Goal: Information Seeking & Learning: Learn about a topic

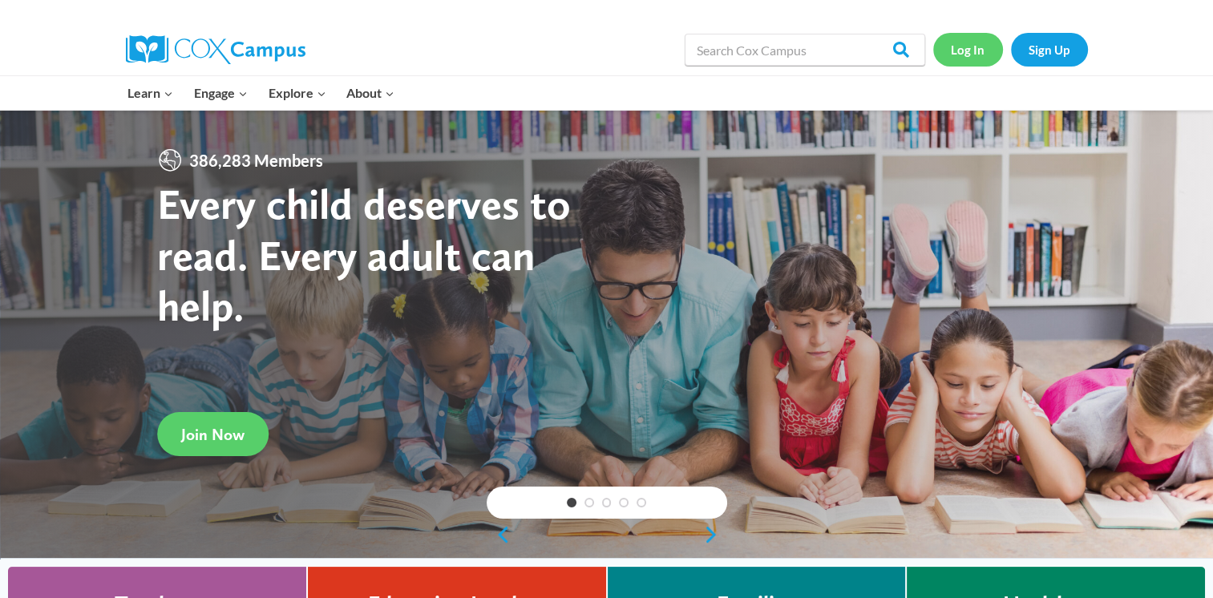
click at [971, 46] on link "Log In" at bounding box center [968, 49] width 70 height 33
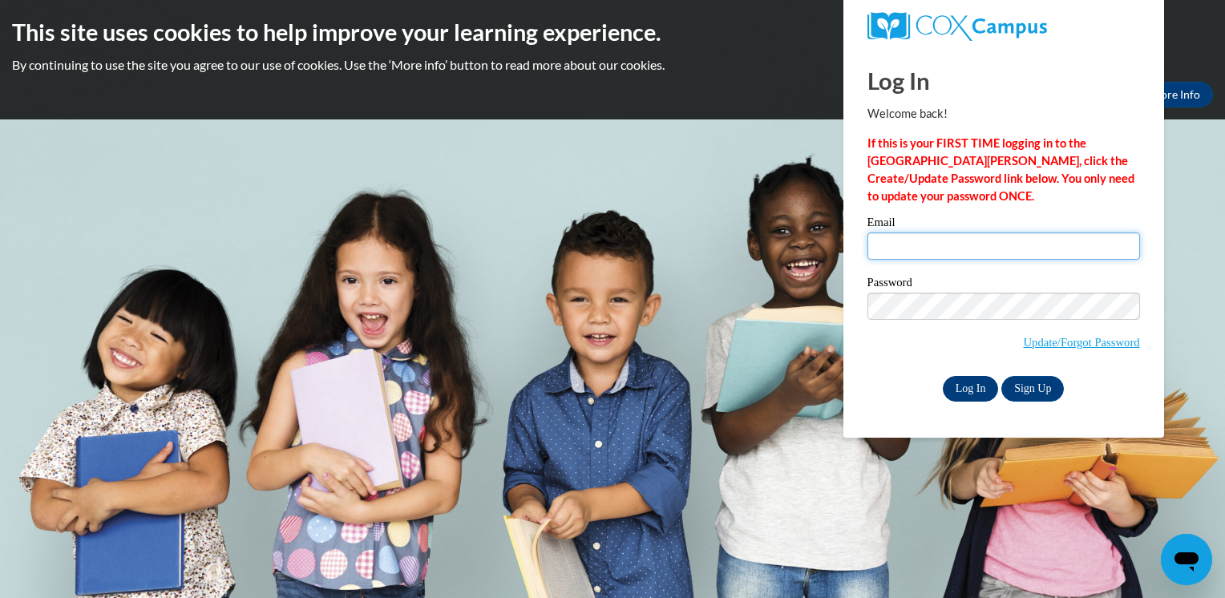
type input "dianajenkins06@gmail.com"
click at [971, 386] on input "Log In" at bounding box center [971, 389] width 56 height 26
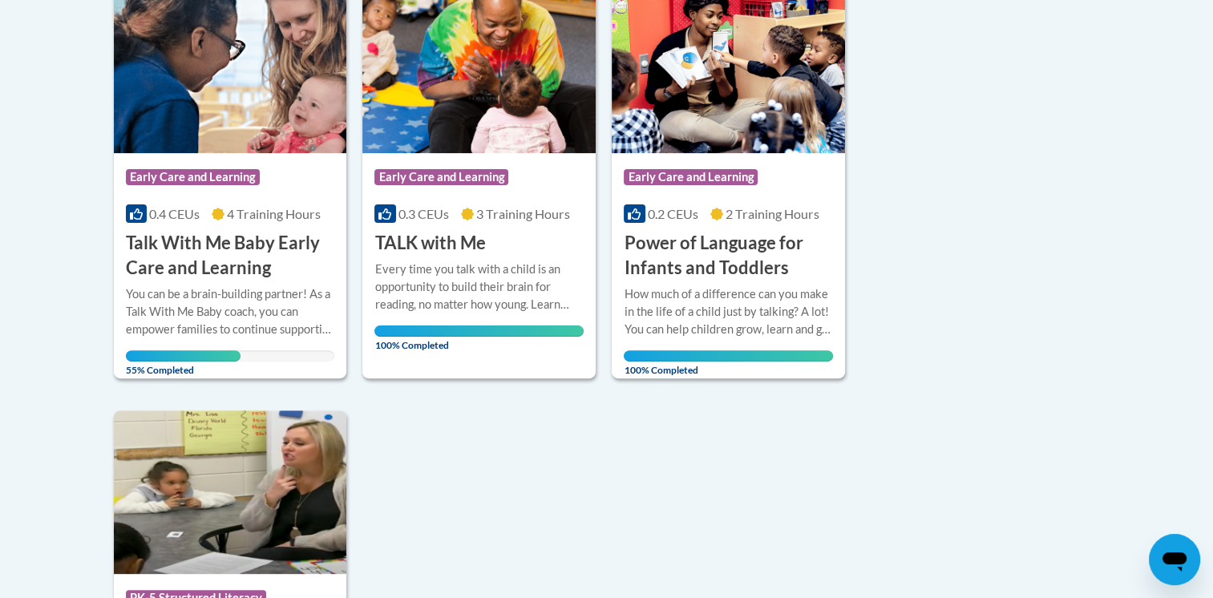
scroll to position [418, 0]
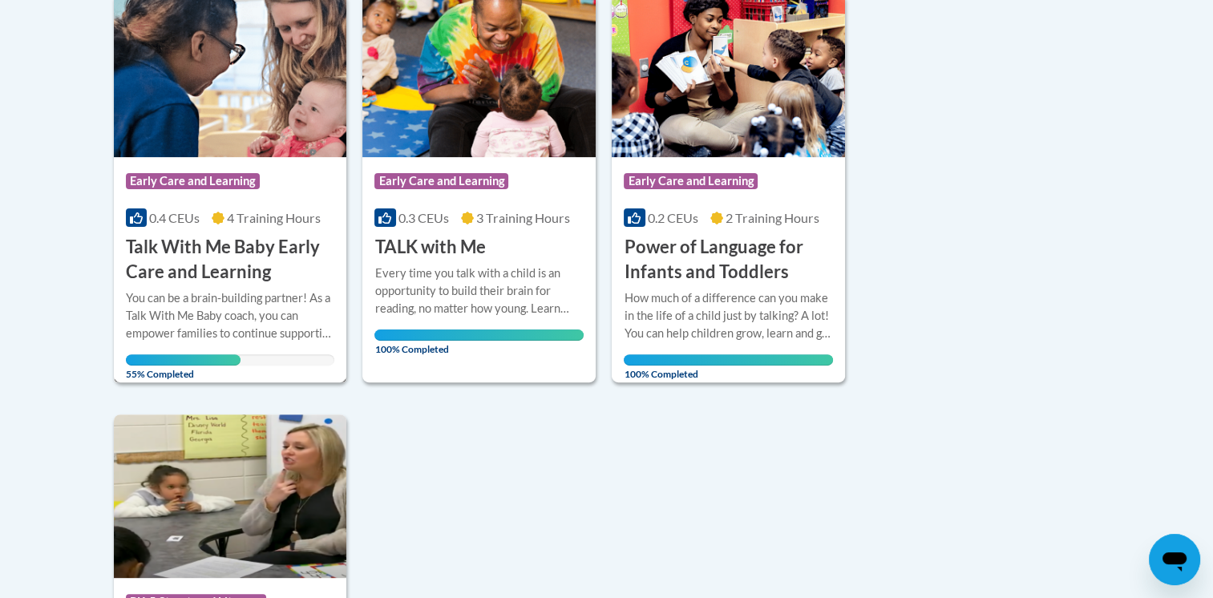
click at [199, 220] on span "0.4 CEUs" at bounding box center [174, 217] width 50 height 15
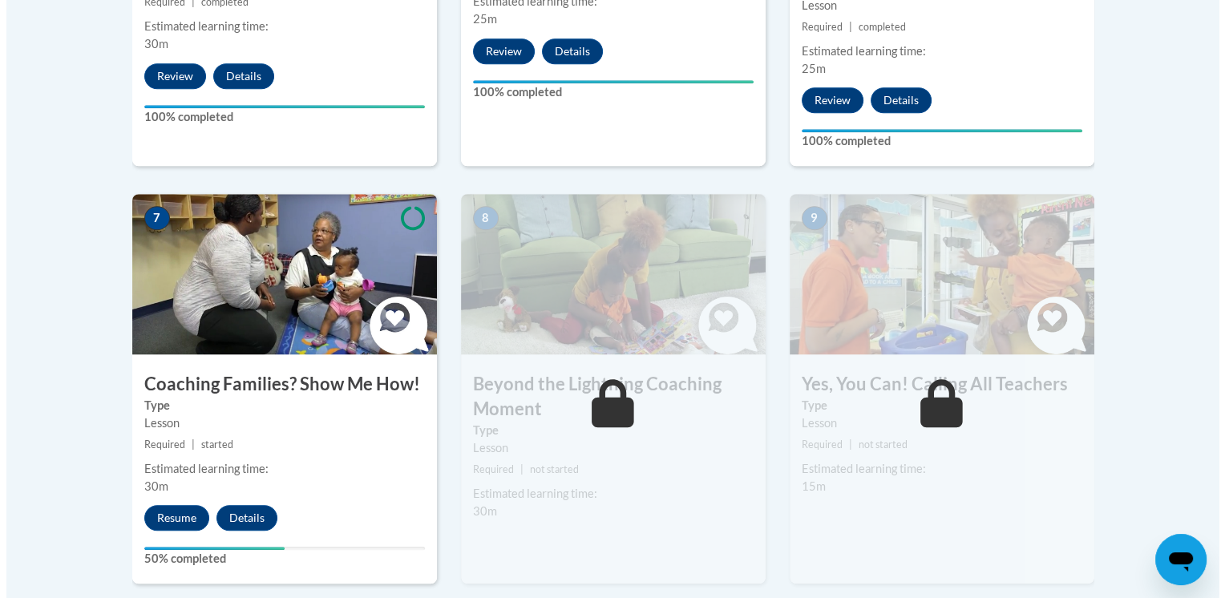
scroll to position [1255, 0]
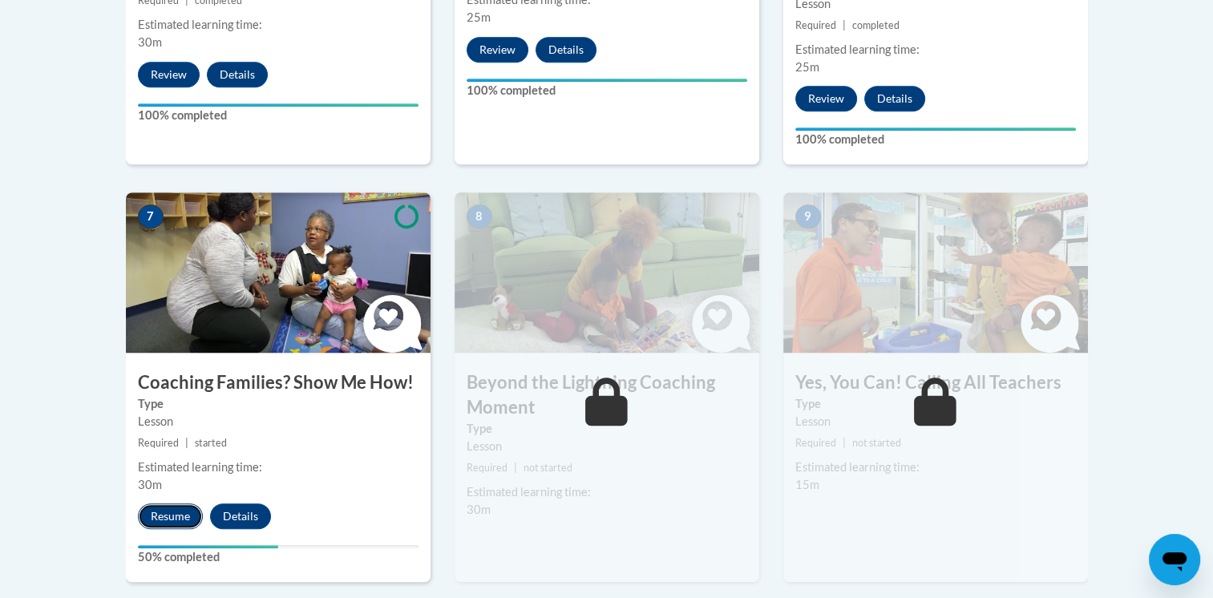
click at [151, 503] on button "Resume" at bounding box center [170, 516] width 65 height 26
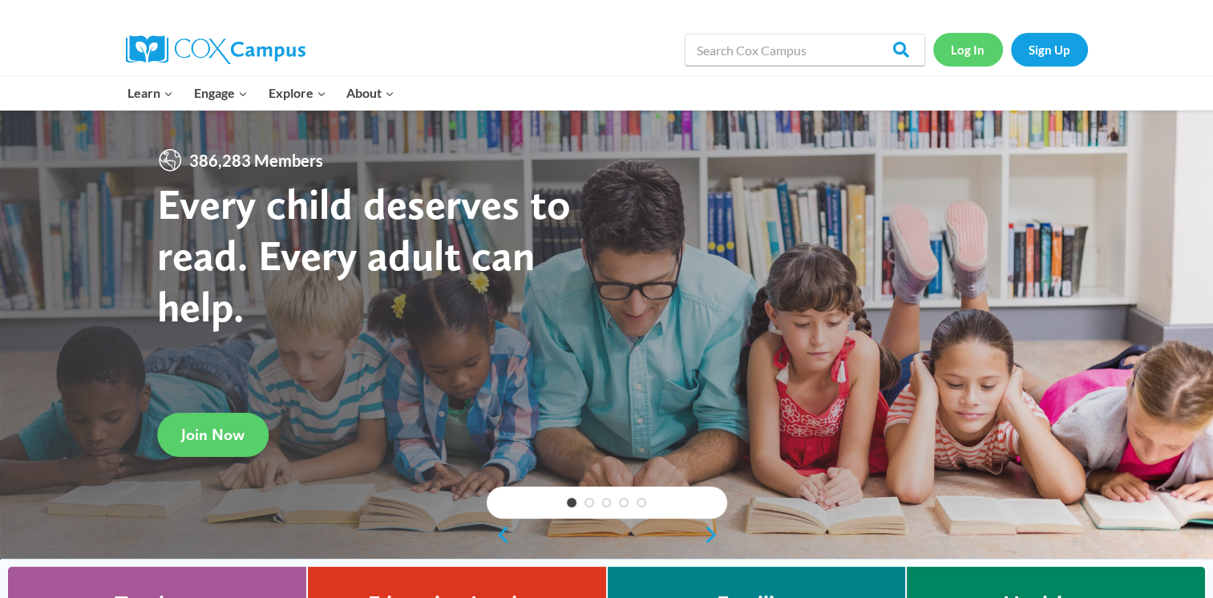
click at [968, 52] on link "Log In" at bounding box center [968, 49] width 70 height 33
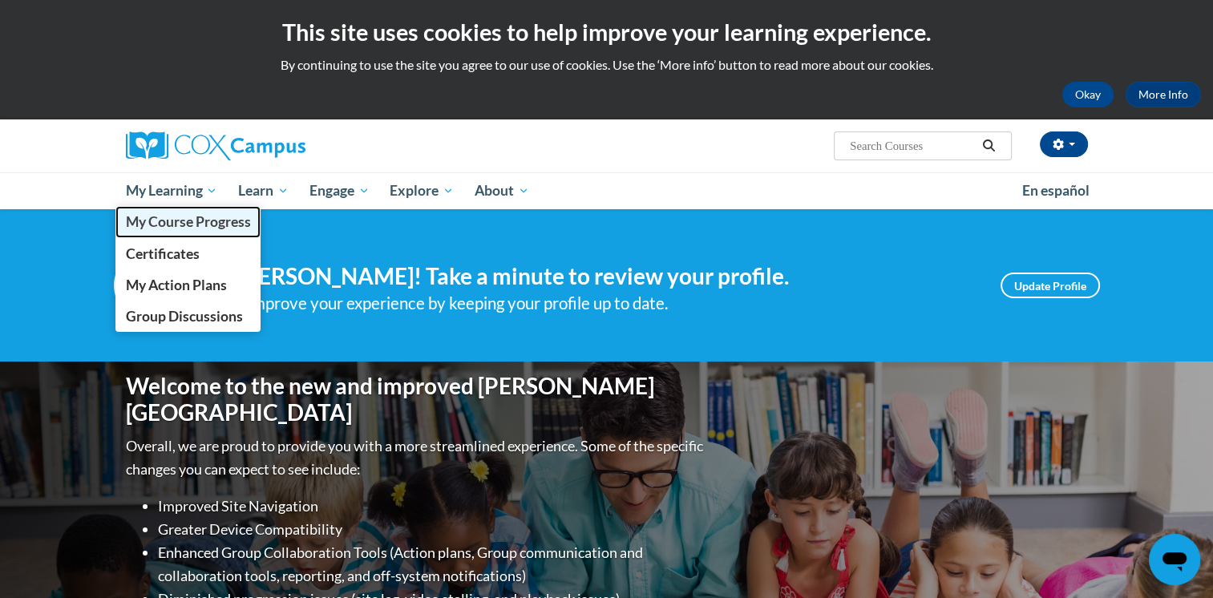
click at [172, 220] on span "My Course Progress" at bounding box center [187, 221] width 125 height 17
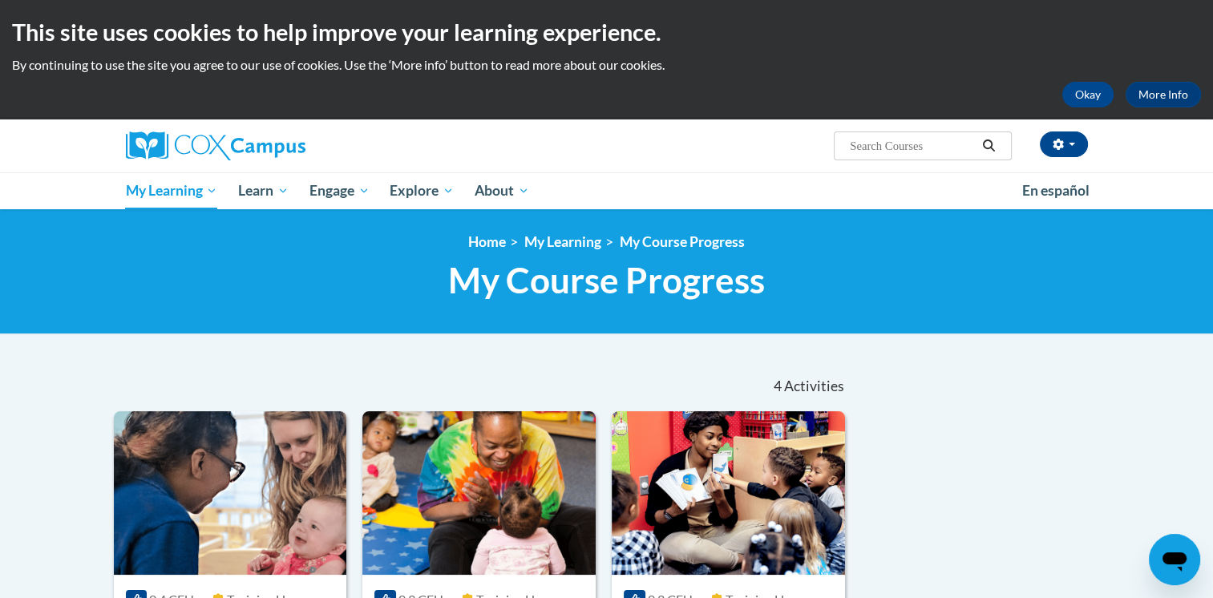
scroll to position [236, 0]
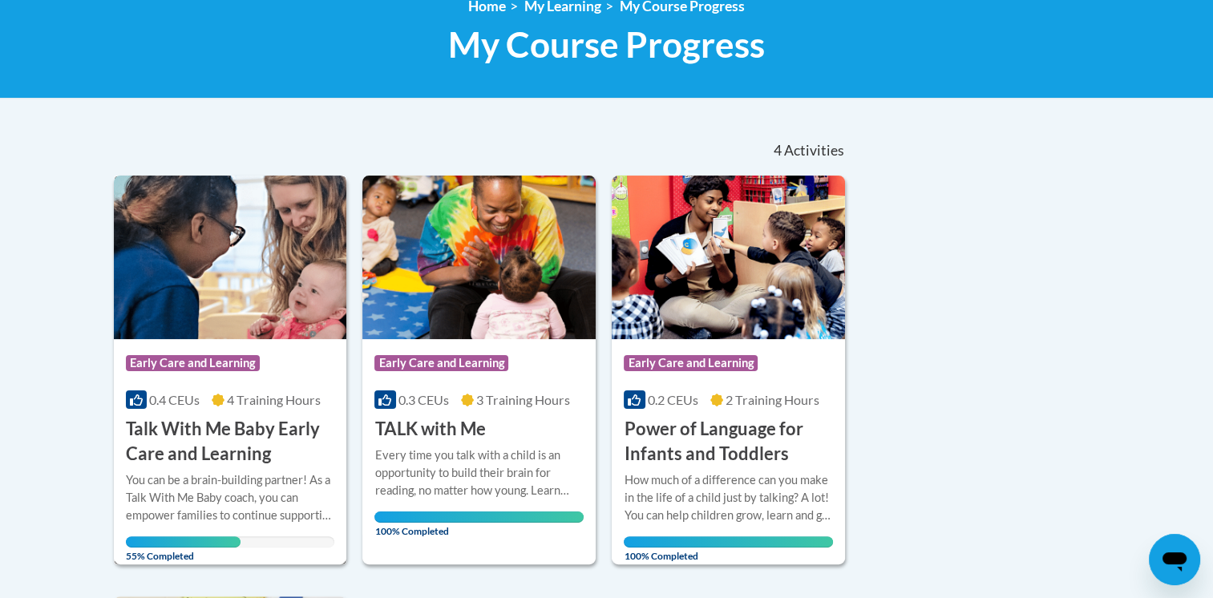
click at [274, 436] on h3 "Talk With Me Baby Early Care and Learning" at bounding box center [230, 442] width 209 height 50
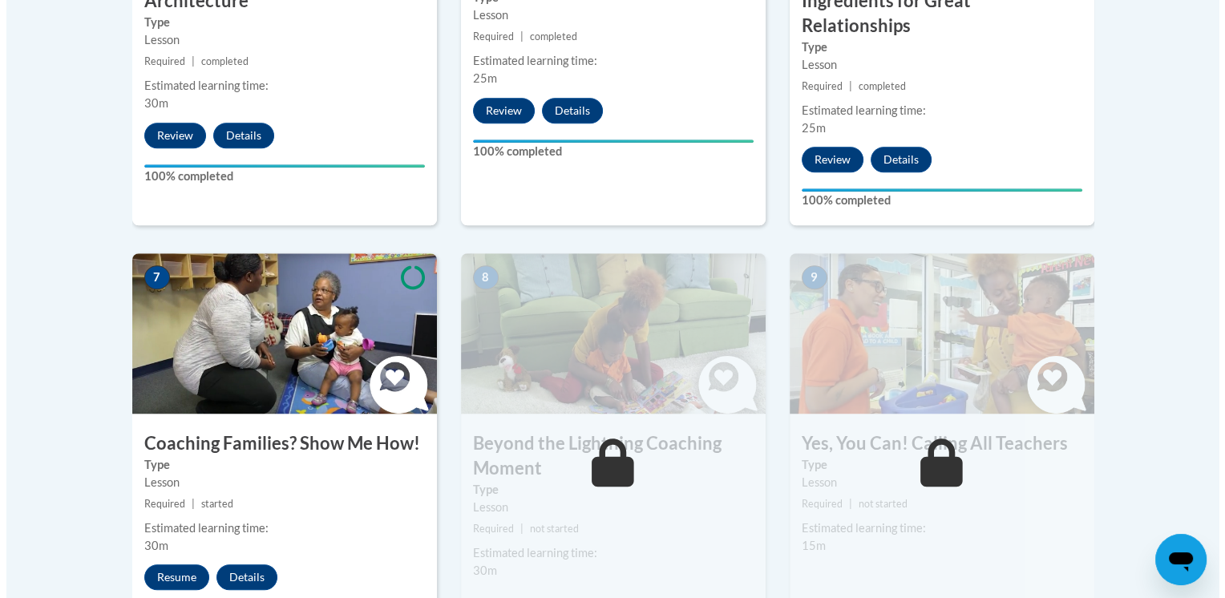
scroll to position [1214, 0]
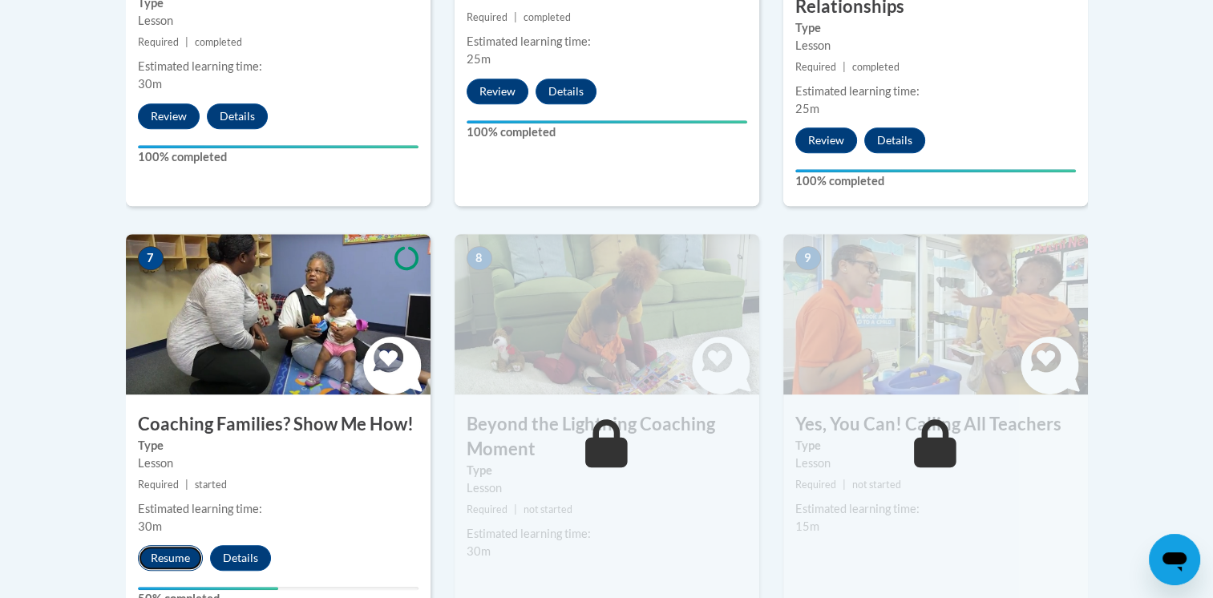
click at [166, 545] on button "Resume" at bounding box center [170, 558] width 65 height 26
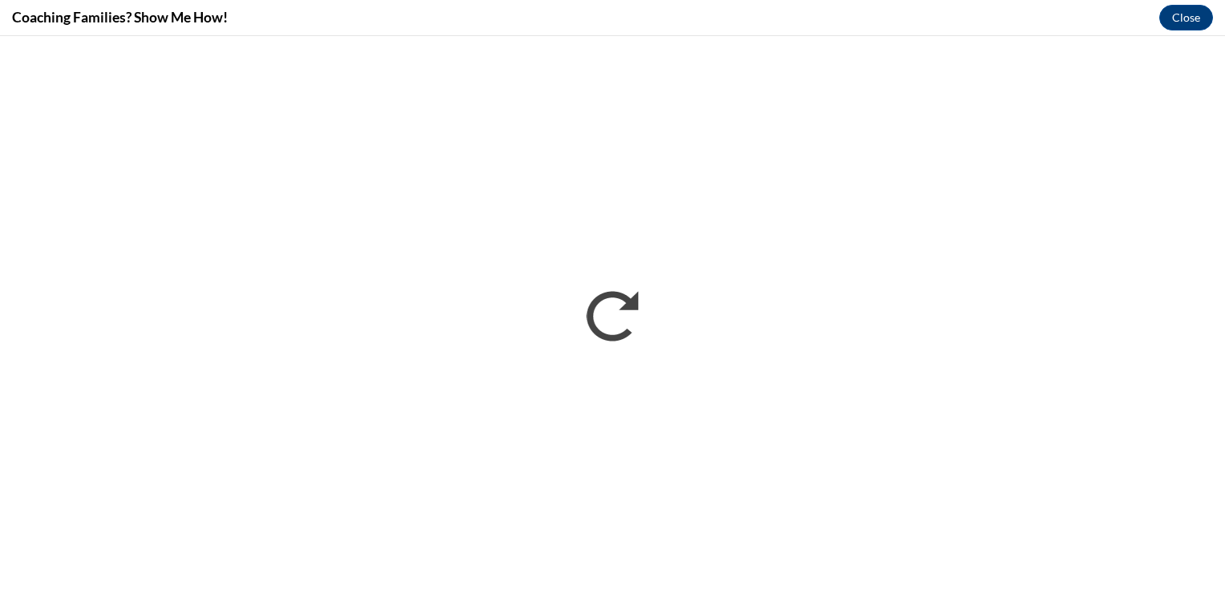
scroll to position [0, 0]
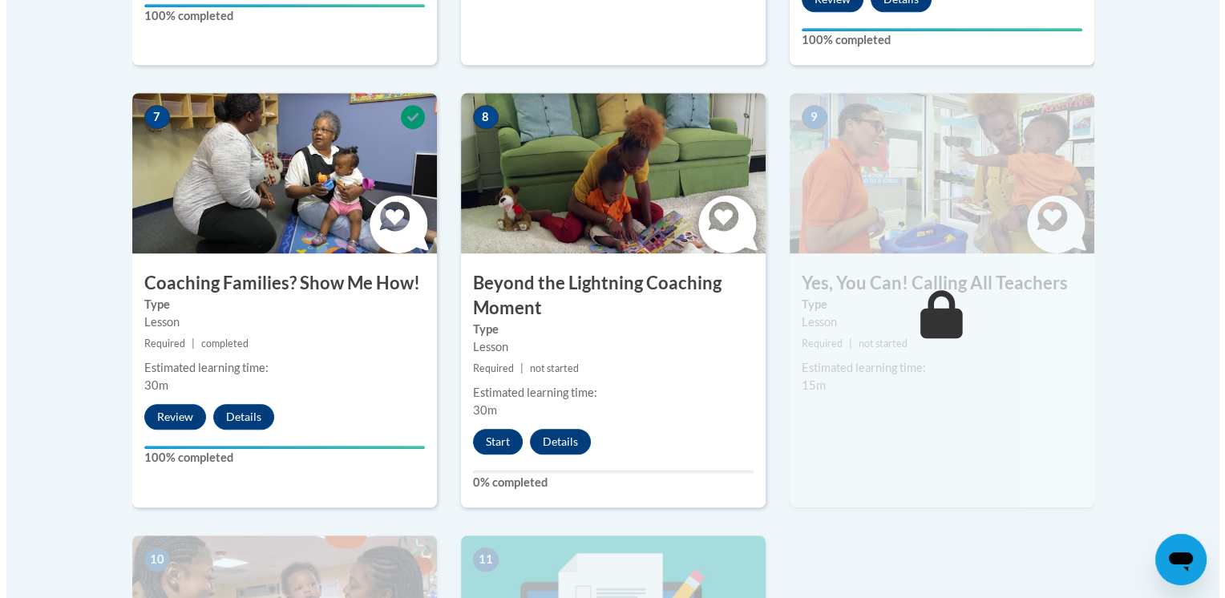
scroll to position [1353, 0]
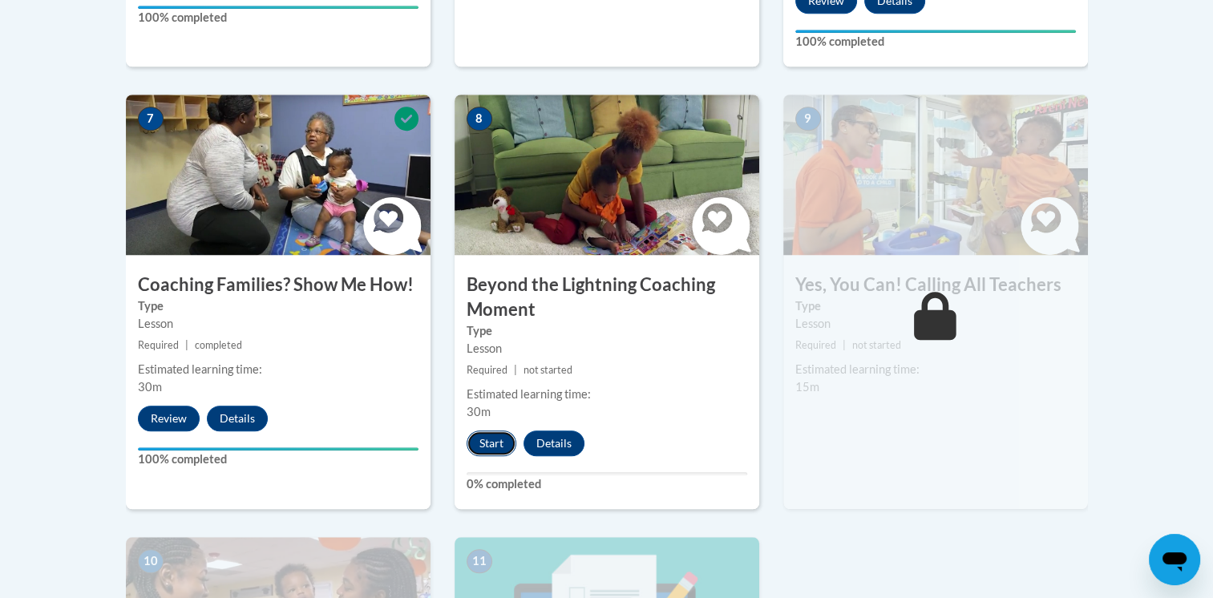
click at [483, 430] on button "Start" at bounding box center [492, 443] width 50 height 26
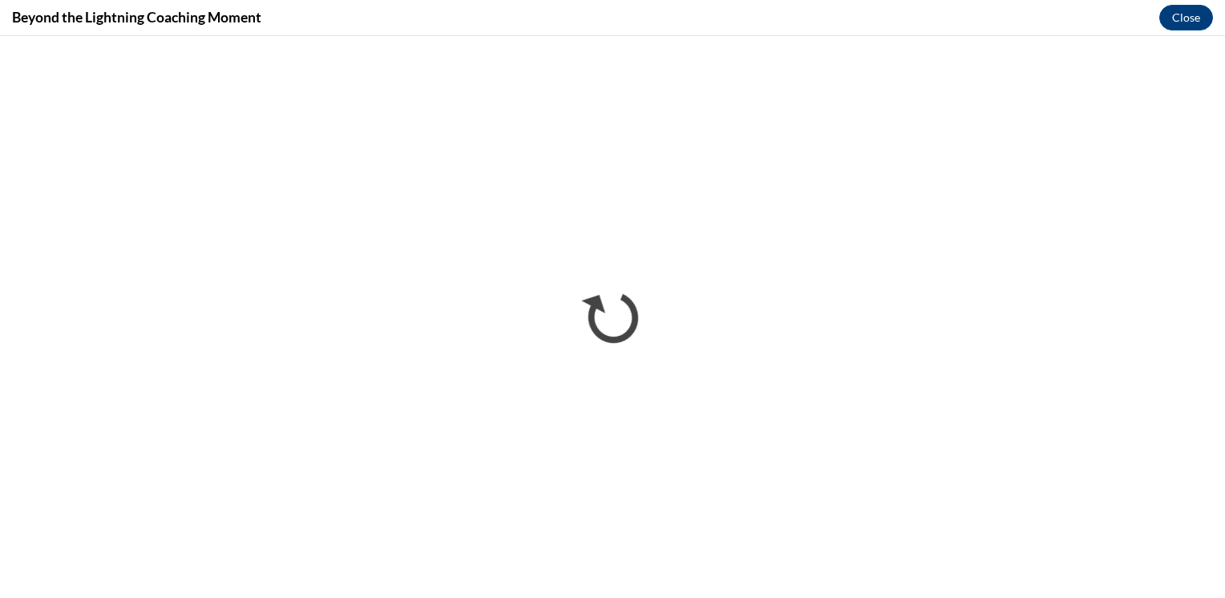
scroll to position [0, 0]
